Goal: Information Seeking & Learning: Learn about a topic

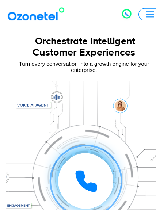
click at [137, 16] on div "Click to talk to us! Call in progress... [PHONE_NUMBER]" at bounding box center [117, 13] width 44 height 44
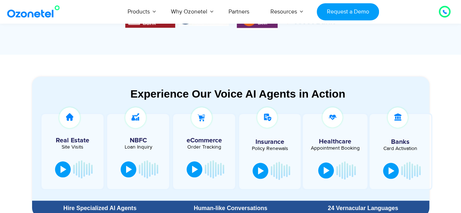
scroll to position [315, 0]
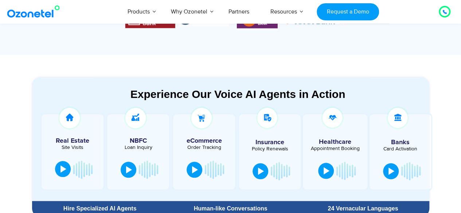
click at [63, 171] on div at bounding box center [64, 168] width 6 height 7
click at [63, 166] on button at bounding box center [65, 170] width 15 height 16
click at [126, 169] on div at bounding box center [129, 168] width 6 height 7
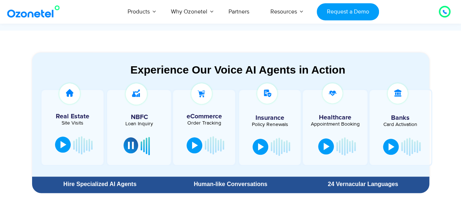
scroll to position [339, 0]
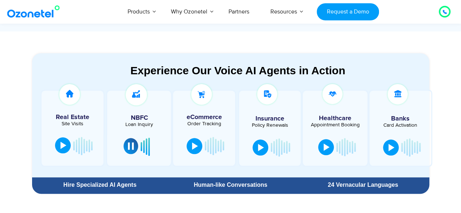
click at [129, 145] on div at bounding box center [131, 146] width 6 height 7
click at [194, 141] on button at bounding box center [195, 145] width 16 height 16
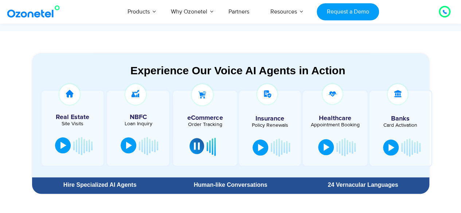
click at [194, 141] on button at bounding box center [197, 146] width 15 height 16
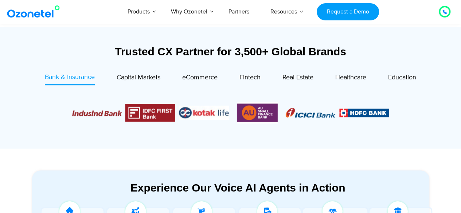
scroll to position [149, 0]
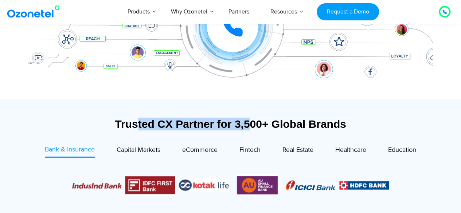
drag, startPoint x: 136, startPoint y: 122, endPoint x: 251, endPoint y: 125, distance: 115.6
click at [251, 125] on div "Trusted CX Partner for 3,500+ Global Brands" at bounding box center [230, 124] width 397 height 13
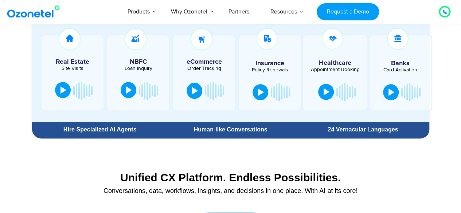
scroll to position [356, 0]
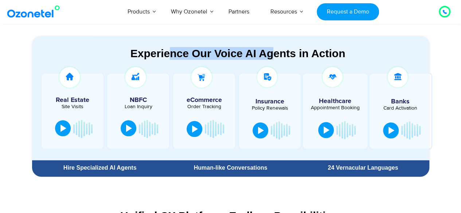
drag, startPoint x: 170, startPoint y: 56, endPoint x: 277, endPoint y: 54, distance: 106.5
click at [277, 54] on div "Experience Our Voice AI Agents in Action" at bounding box center [237, 53] width 397 height 13
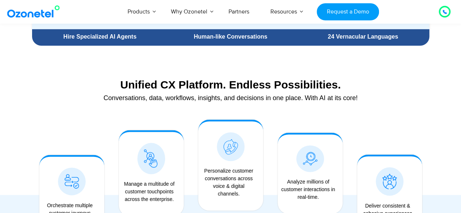
scroll to position [507, 0]
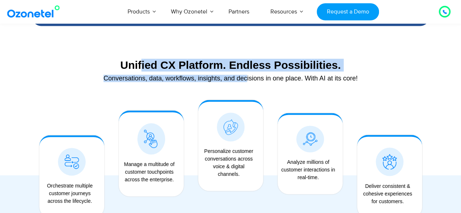
drag, startPoint x: 140, startPoint y: 66, endPoint x: 249, endPoint y: 75, distance: 109.7
click at [249, 75] on div "Unified CX Platform. Endless Possibilities. Conversations, data, workflows, ins…" at bounding box center [230, 72] width 397 height 34
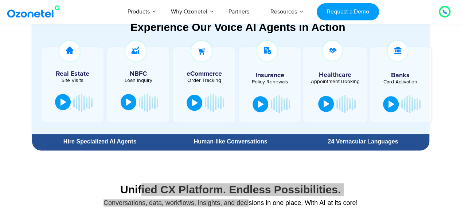
scroll to position [350, 0]
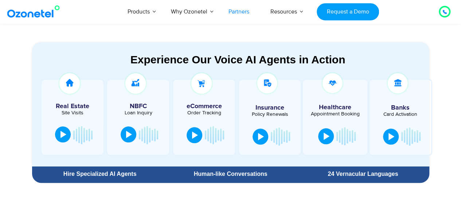
click at [237, 13] on link "Partners" at bounding box center [239, 12] width 42 height 24
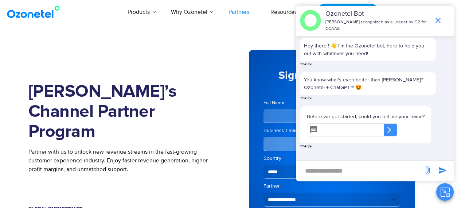
click at [436, 18] on icon "end chat or minimize" at bounding box center [438, 20] width 5 height 5
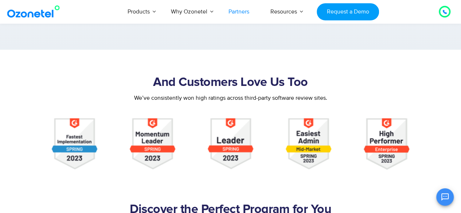
scroll to position [711, 0]
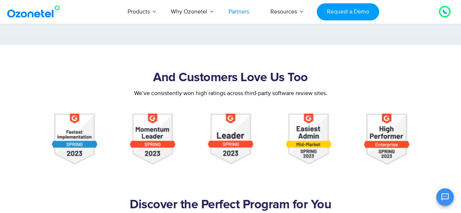
click at [170, 74] on h2 "And Customers Love Us Too" at bounding box center [231, 78] width 390 height 15
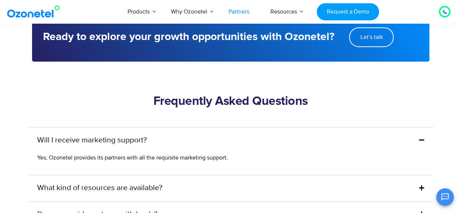
scroll to position [1662, 0]
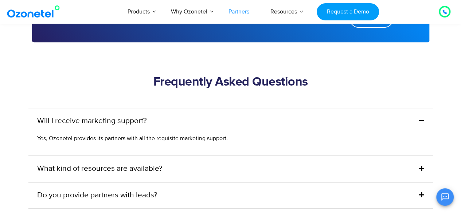
click at [150, 59] on section "Frequently Asked Questions Will I receive marketing support? Yes, Ozonetel prov…" at bounding box center [230, 180] width 461 height 269
